Goal: Information Seeking & Learning: Learn about a topic

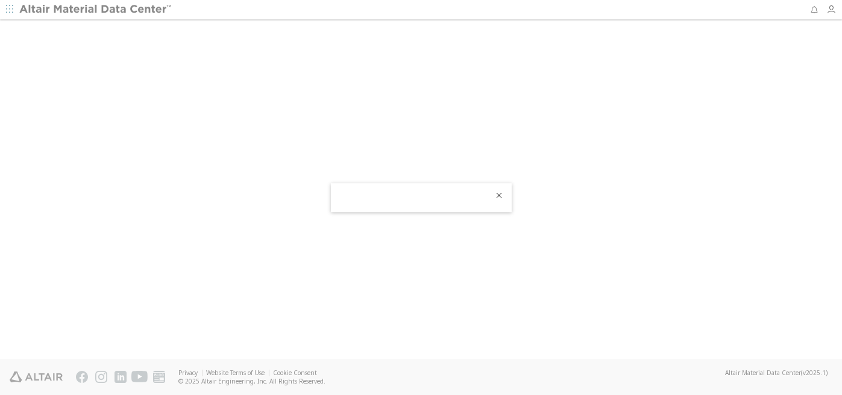
click at [501, 195] on icon "Close" at bounding box center [500, 195] width 10 height 10
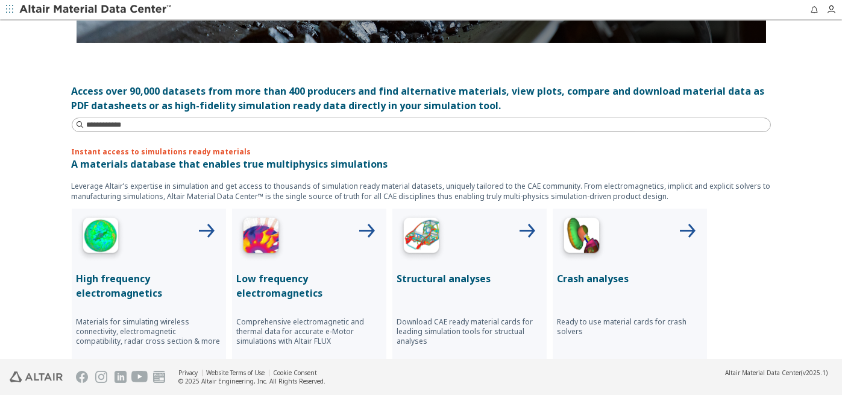
scroll to position [422, 0]
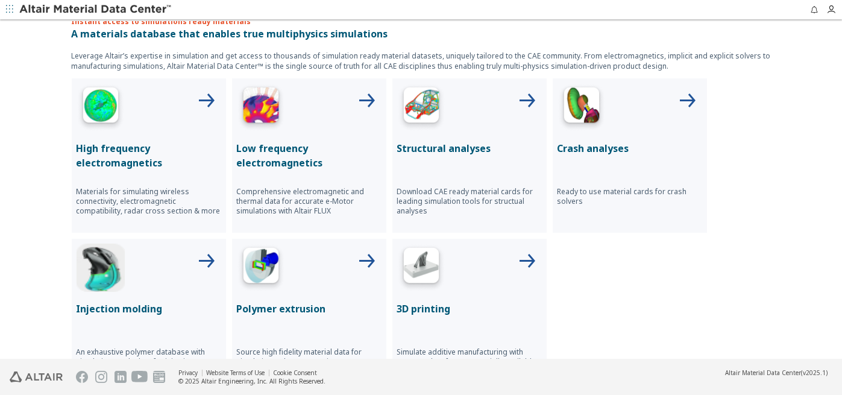
click at [442, 145] on p "Structural analyses" at bounding box center [469, 148] width 145 height 14
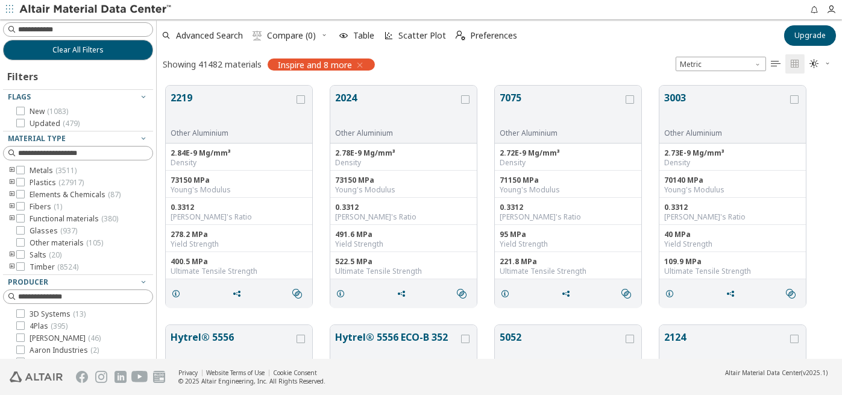
scroll to position [10, 10]
drag, startPoint x: 20, startPoint y: 183, endPoint x: 26, endPoint y: 204, distance: 22.4
click at [22, 183] on icon at bounding box center [20, 182] width 8 height 8
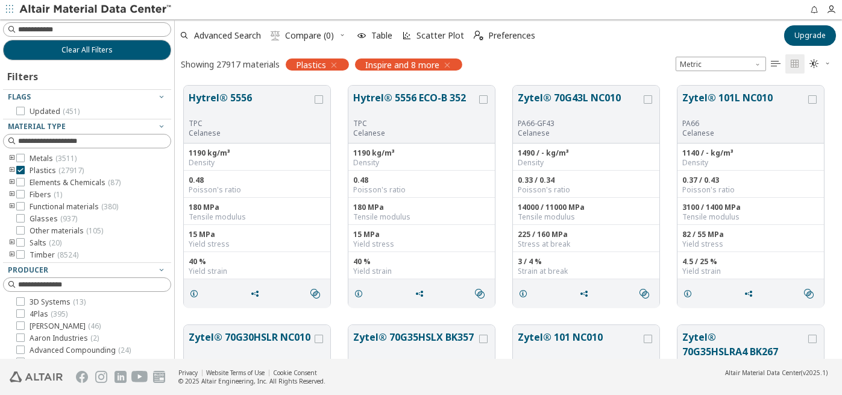
scroll to position [10, 10]
drag, startPoint x: 154, startPoint y: 133, endPoint x: 175, endPoint y: 138, distance: 21.2
click at [175, 138] on div "Clear All Filters Filters Flags Updated ( 451 ) Material Type Metals ( 3511 ) P…" at bounding box center [421, 188] width 842 height 339
click at [11, 168] on icon "toogle group" at bounding box center [12, 171] width 8 height 10
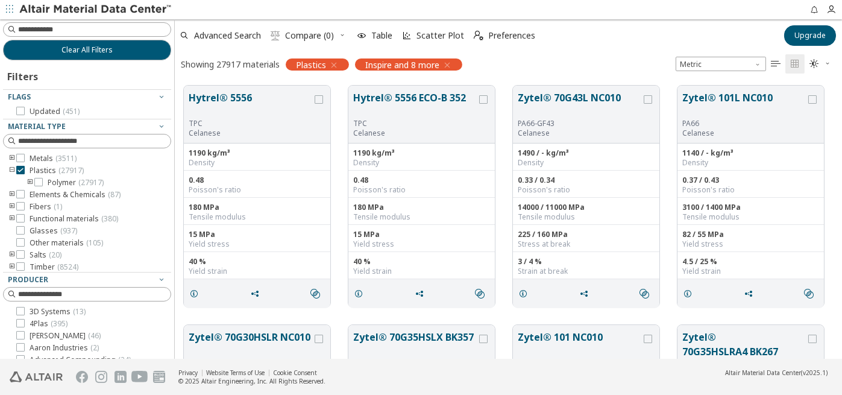
click at [31, 182] on icon "toogle group" at bounding box center [30, 183] width 8 height 10
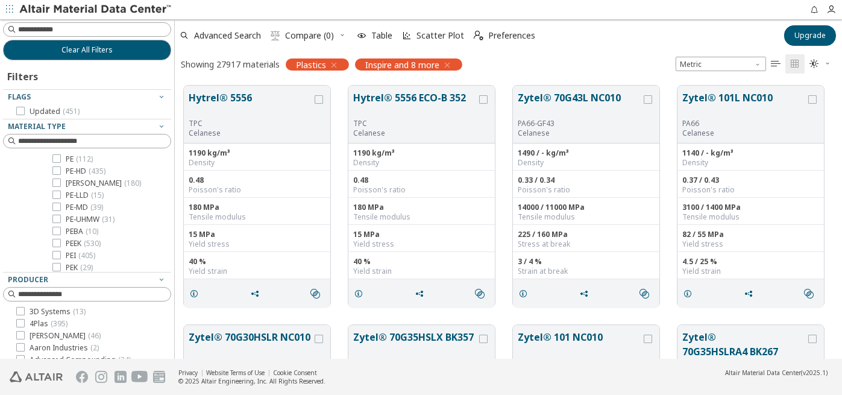
scroll to position [783, 0]
click at [58, 169] on icon at bounding box center [56, 170] width 8 height 8
